Goal: Check status: Check status

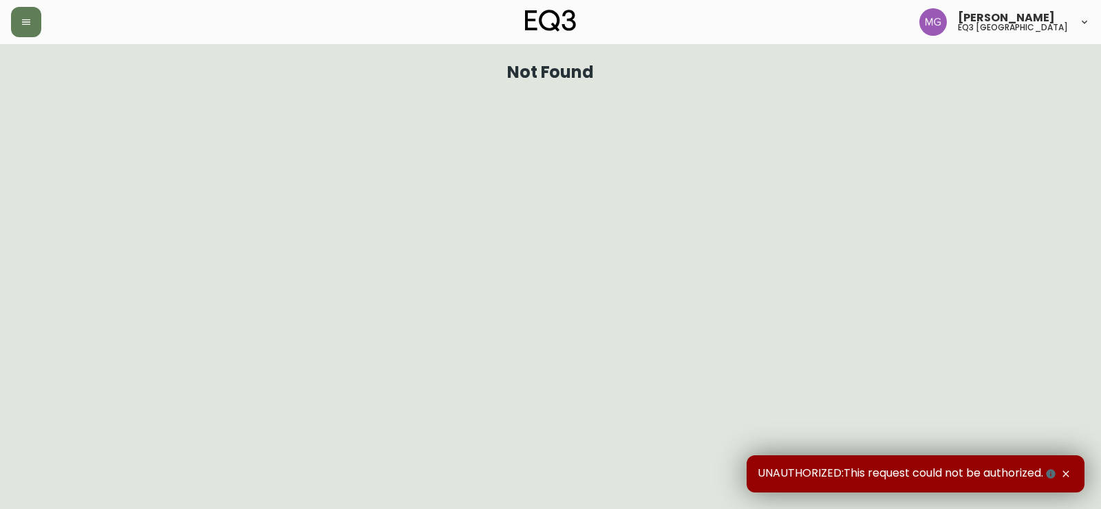
click at [16, 39] on div "[PERSON_NAME] eq3 [GEOGRAPHIC_DATA]" at bounding box center [550, 22] width 1079 height 44
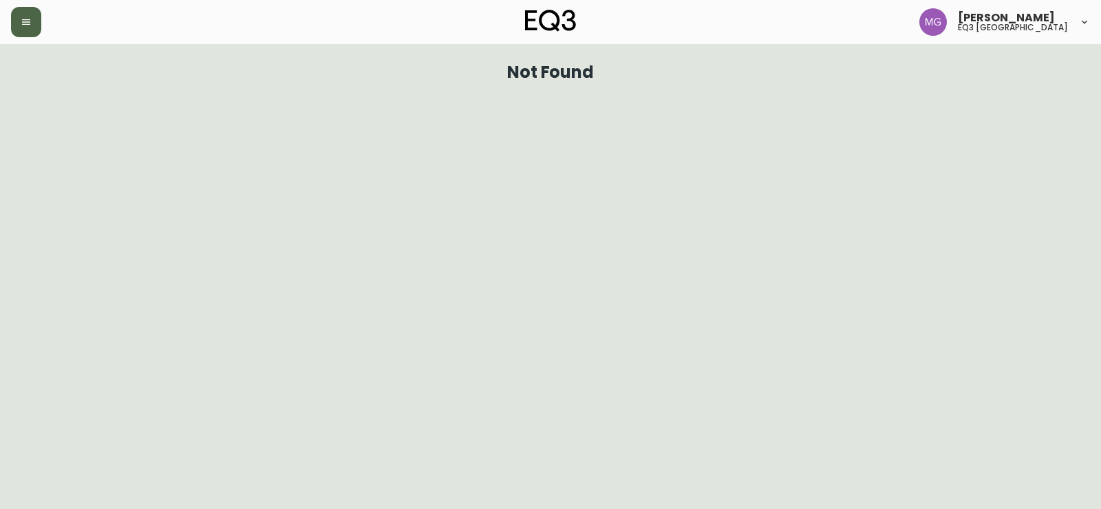
click at [23, 22] on icon "button" at bounding box center [26, 22] width 8 height 6
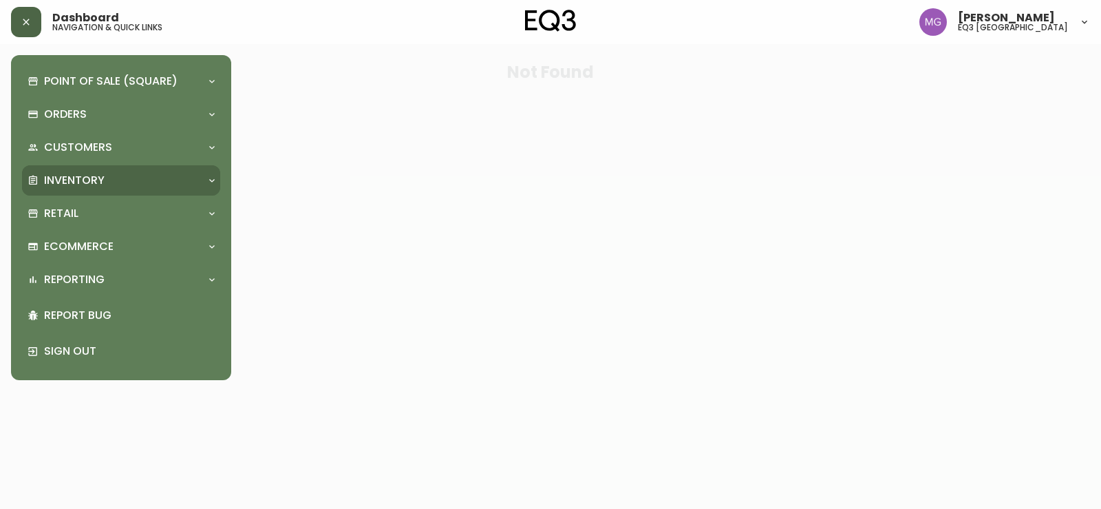
click at [74, 174] on p "Inventory" at bounding box center [74, 180] width 61 height 15
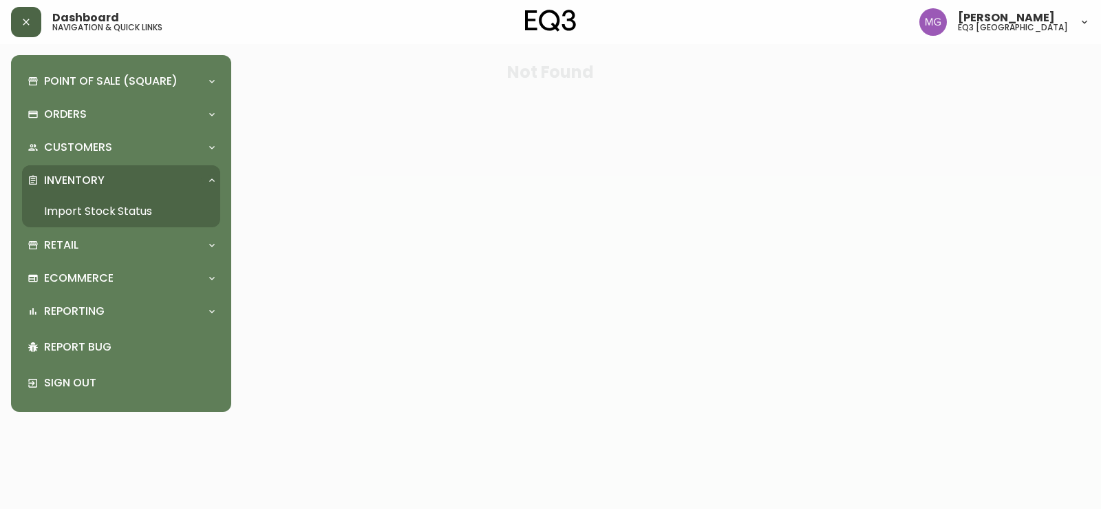
click at [76, 198] on link "Import Stock Status" at bounding box center [121, 212] width 198 height 32
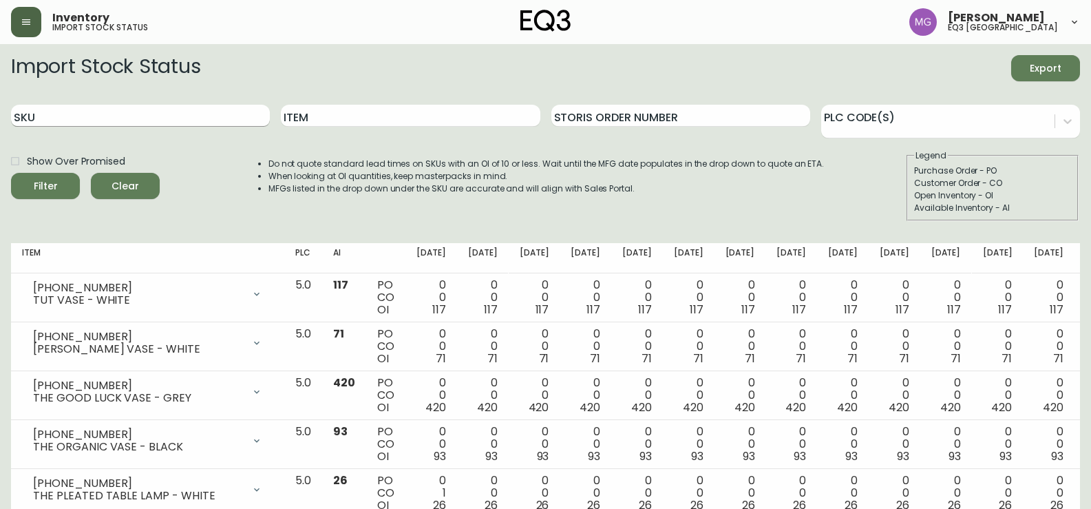
click at [202, 107] on input "SKU" at bounding box center [140, 116] width 259 height 22
paste input "7130-412-13"
type input "7130-412-13"
click at [11, 173] on button "Filter" at bounding box center [45, 186] width 69 height 26
